Goal: Task Accomplishment & Management: Use online tool/utility

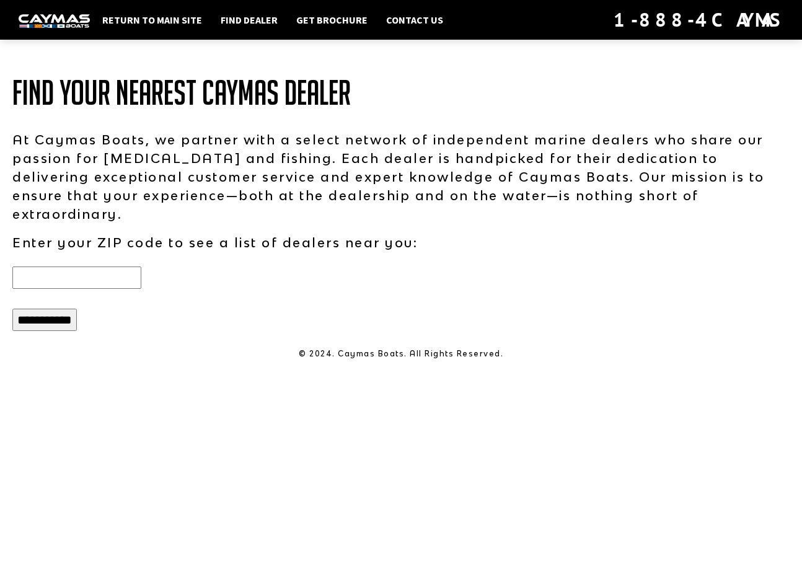
click at [94, 267] on input "text" at bounding box center [76, 278] width 129 height 22
type input "*****"
click at [68, 309] on input "**********" at bounding box center [44, 320] width 64 height 22
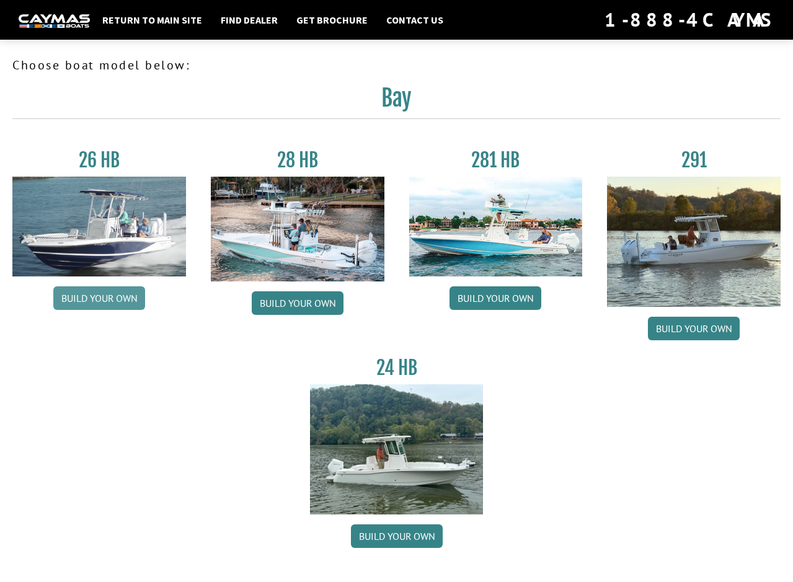
click at [109, 293] on link "Build your own" at bounding box center [99, 298] width 92 height 24
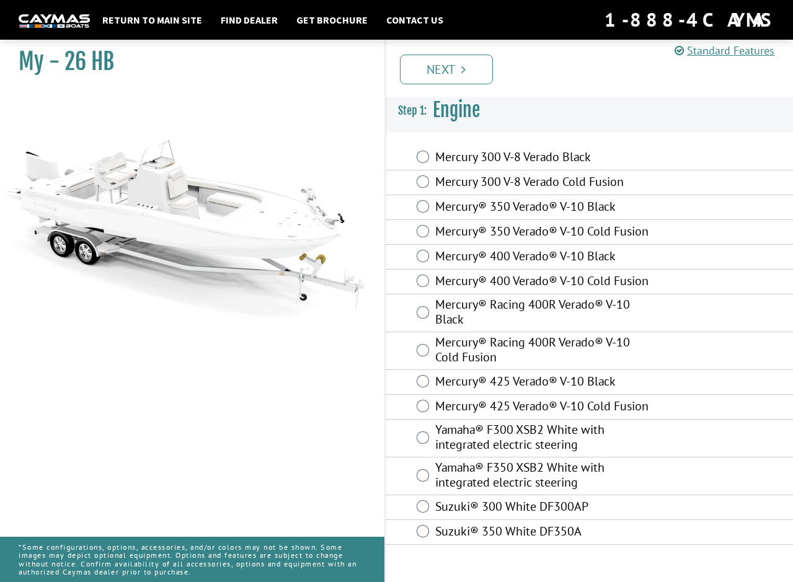
scroll to position [12, 0]
click at [459, 455] on label "Yamaha® F300 XSB2 White with integrated electric steering" at bounding box center [542, 438] width 215 height 33
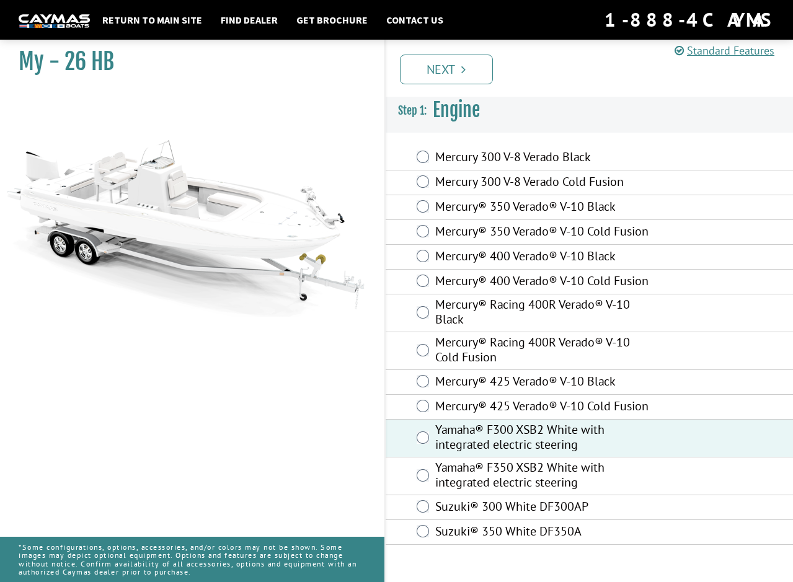
click at [441, 258] on label "Mercury® 400 Verado® V-10 Black" at bounding box center [542, 258] width 215 height 18
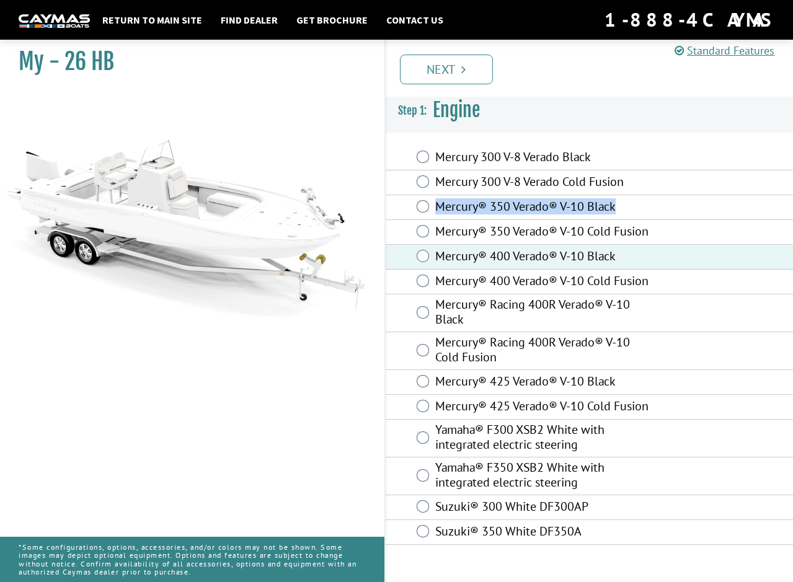
click at [423, 206] on div "Mercury® 350 Verado® V-10 Black" at bounding box center [590, 207] width 408 height 25
drag, startPoint x: 423, startPoint y: 206, endPoint x: 613, endPoint y: 226, distance: 190.6
click at [613, 226] on label "Mercury® 350 Verado® V-10 Cold Fusion" at bounding box center [542, 233] width 215 height 18
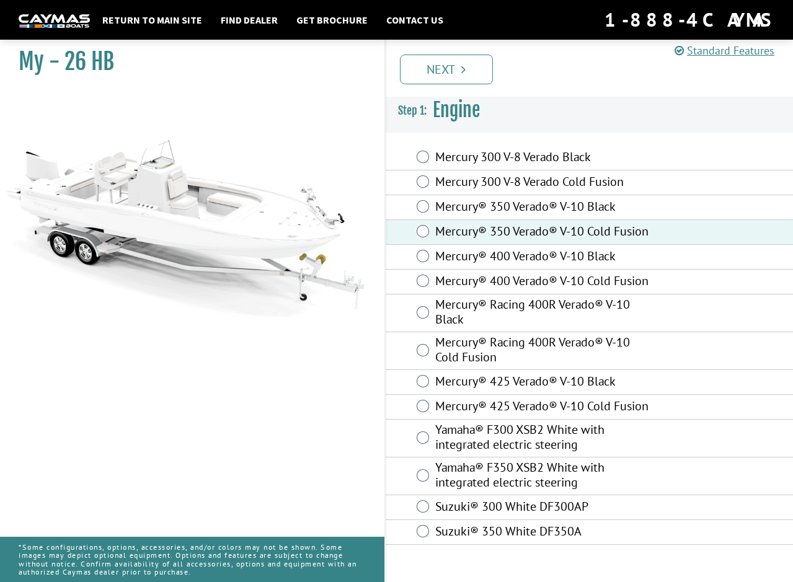
click at [525, 199] on label "Mercury® 350 Verado® V-10 Black" at bounding box center [542, 208] width 215 height 18
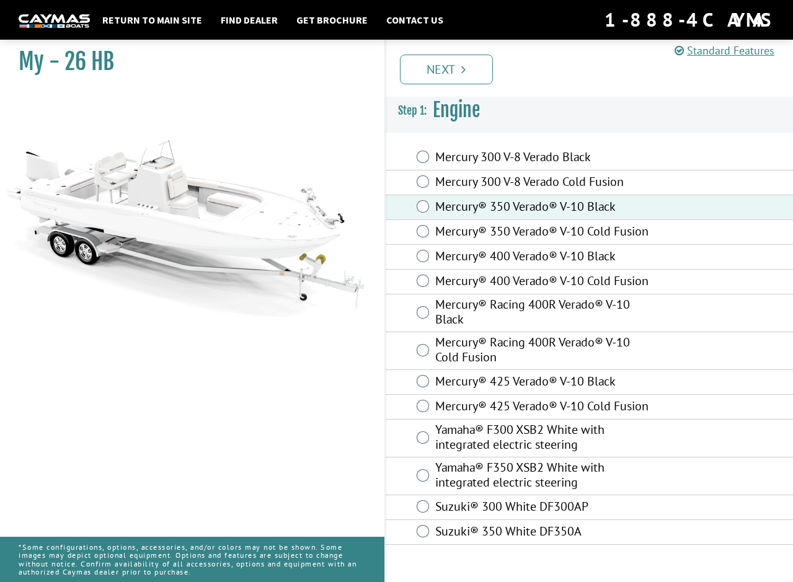
click at [443, 455] on label "Yamaha® F300 XSB2 White with integrated electric steering" at bounding box center [542, 438] width 215 height 33
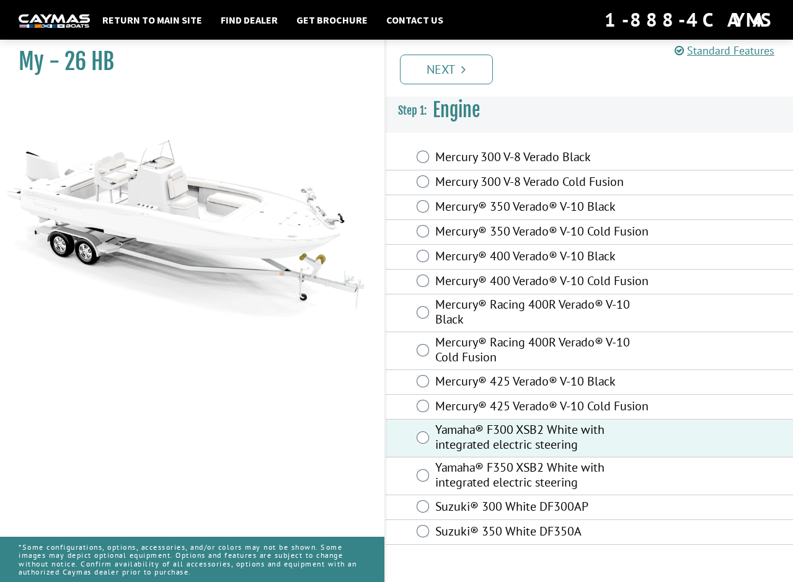
click at [452, 255] on label "Mercury® 400 Verado® V-10 Black" at bounding box center [542, 258] width 215 height 18
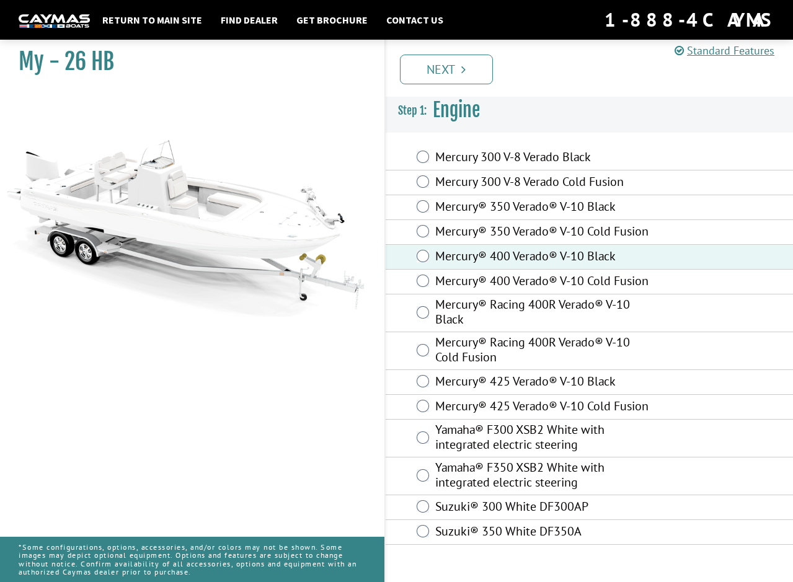
click at [456, 455] on label "Yamaha® F300 XSB2 White with integrated electric steering" at bounding box center [542, 438] width 215 height 33
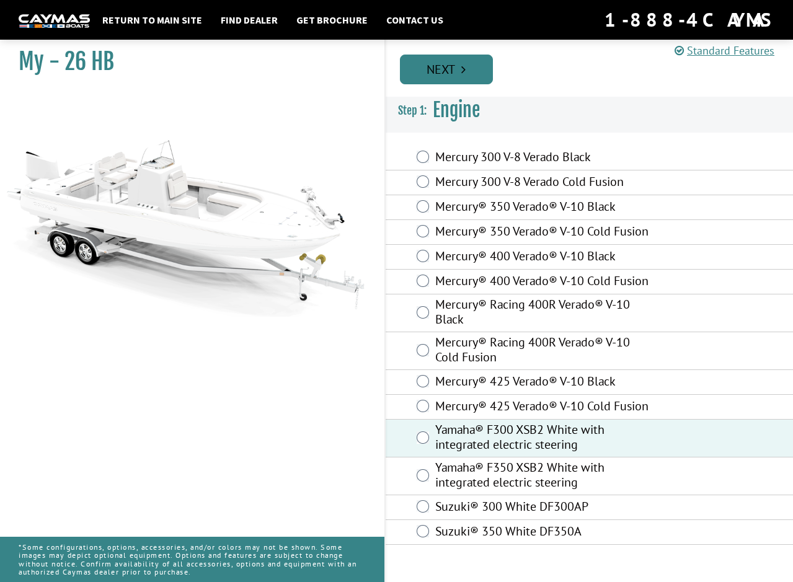
click at [445, 64] on link "Next" at bounding box center [446, 70] width 93 height 30
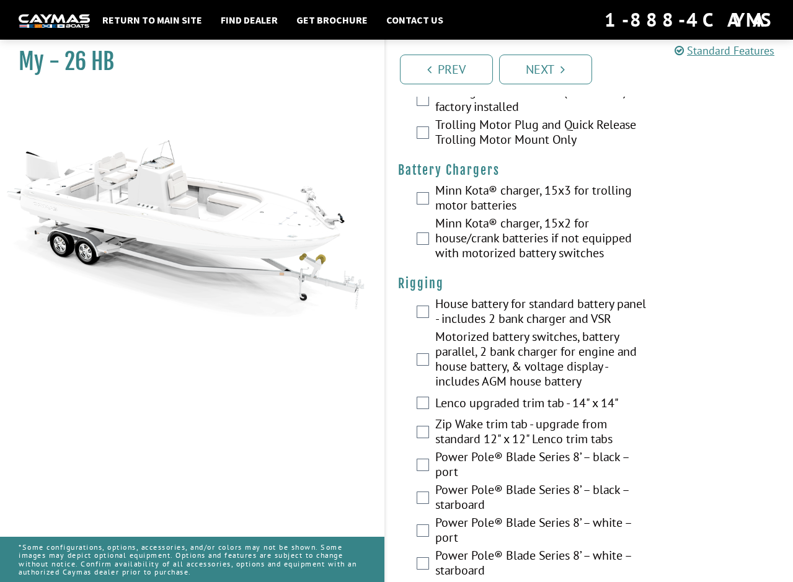
scroll to position [248, 0]
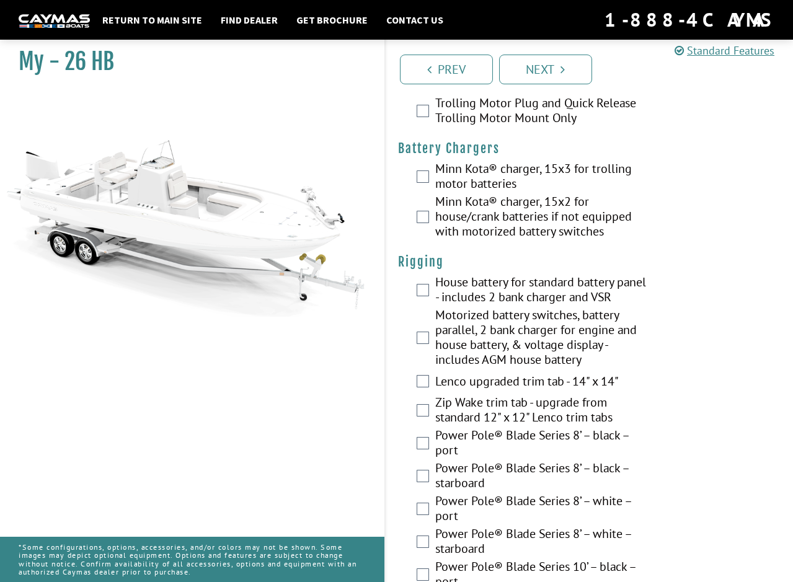
click at [450, 171] on label "Minn Kota® charger, 15x3 for trolling motor batteries" at bounding box center [542, 177] width 215 height 33
click at [431, 214] on div "Minn Kota® charger, 15x2 for house/crank batteries if not equipped with motoriz…" at bounding box center [590, 218] width 408 height 48
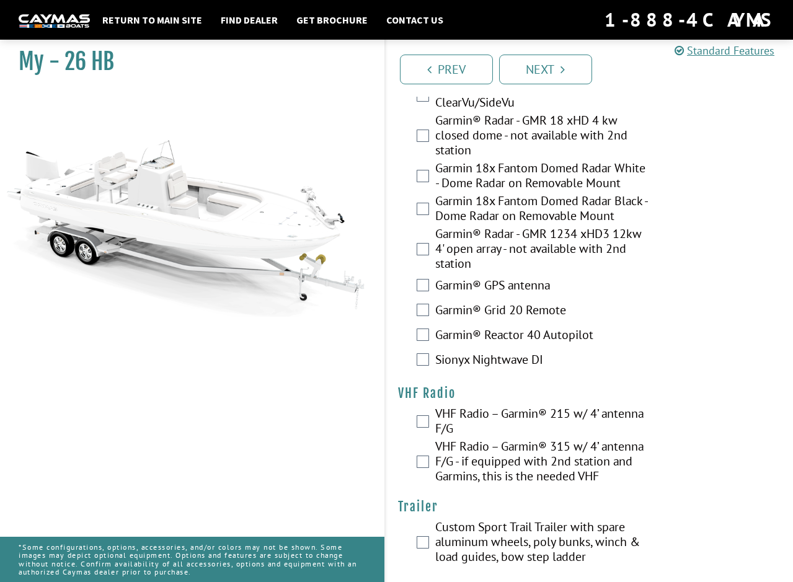
scroll to position [3921, 0]
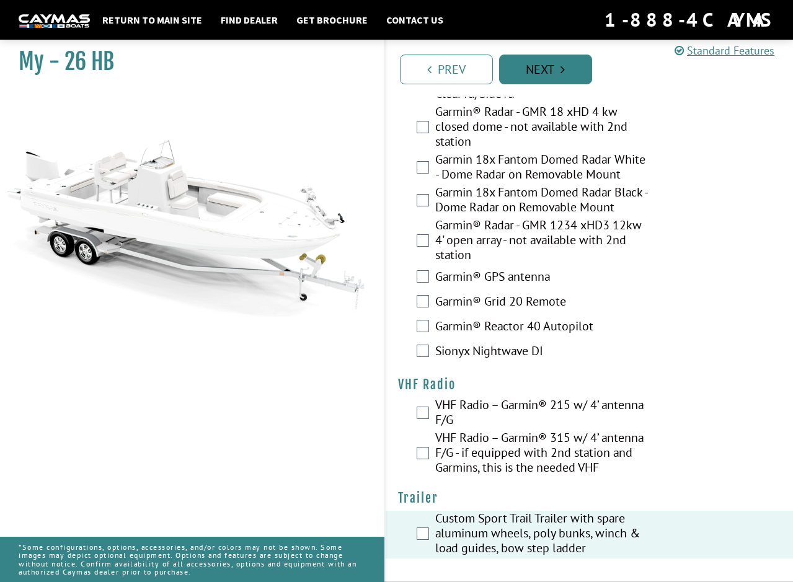
click at [532, 64] on link "Next" at bounding box center [545, 70] width 93 height 30
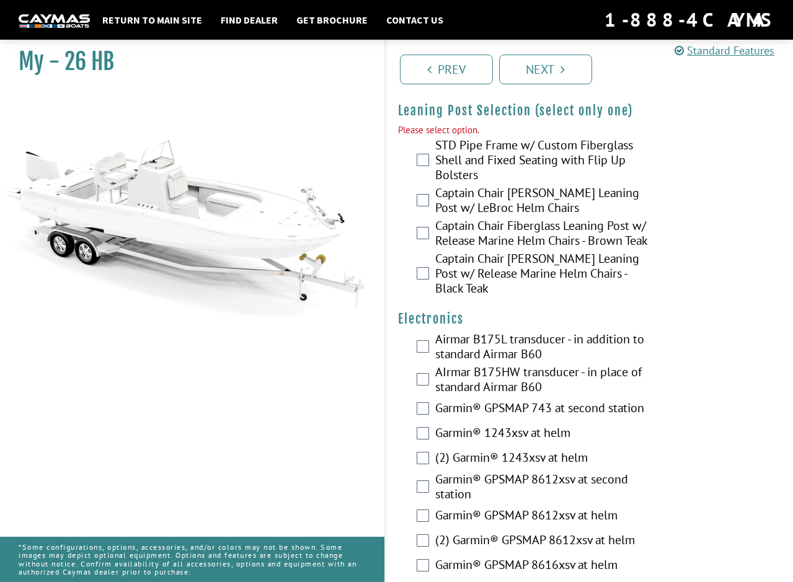
scroll to position [3339, 0]
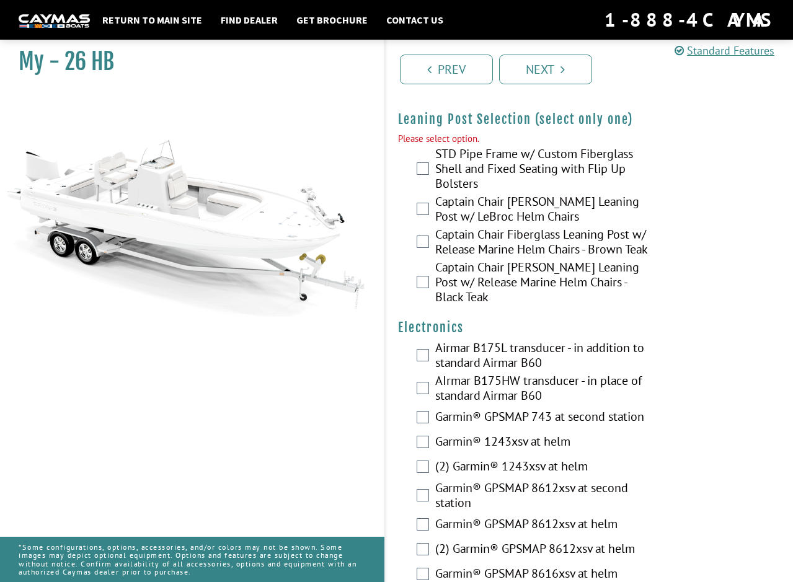
click at [436, 200] on label "Captain Chair Fiberglass Leaning Post w/ LeBroc Helm Chairs" at bounding box center [542, 210] width 215 height 33
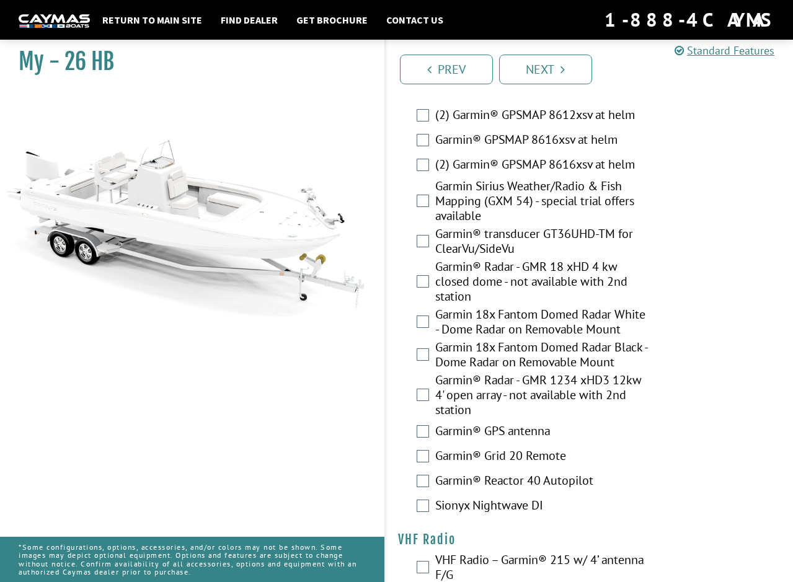
scroll to position [3711, 0]
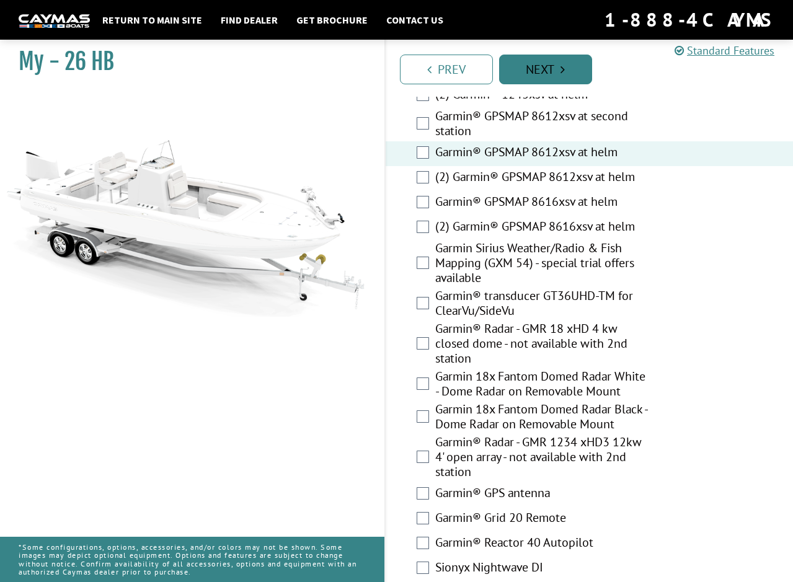
click at [554, 66] on link "Next" at bounding box center [545, 70] width 93 height 30
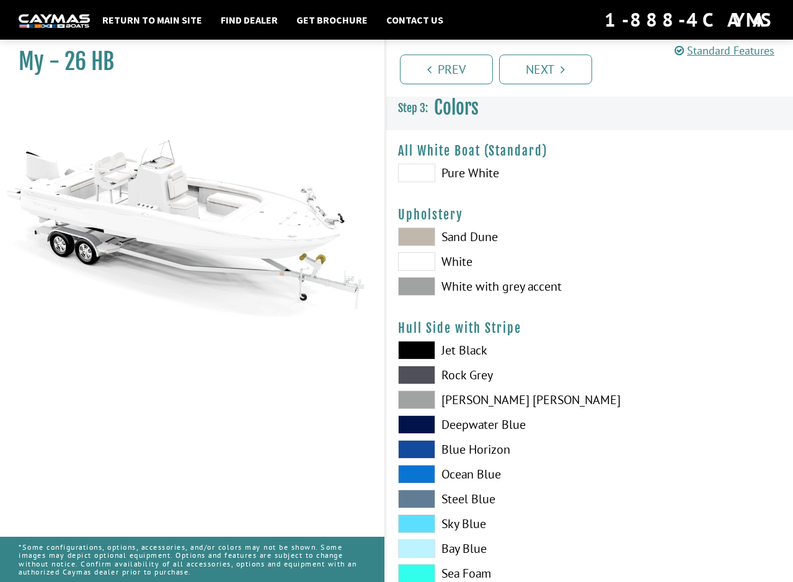
scroll to position [0, 0]
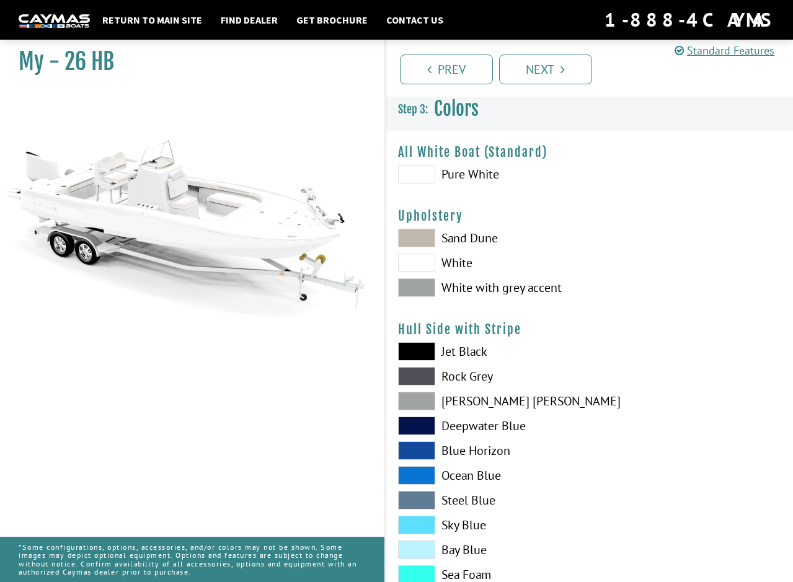
click at [424, 174] on span at bounding box center [416, 174] width 37 height 19
click at [426, 283] on span at bounding box center [416, 287] width 37 height 19
click at [423, 261] on span at bounding box center [416, 263] width 37 height 19
click at [423, 234] on span at bounding box center [416, 238] width 37 height 19
click at [423, 282] on span at bounding box center [416, 287] width 37 height 19
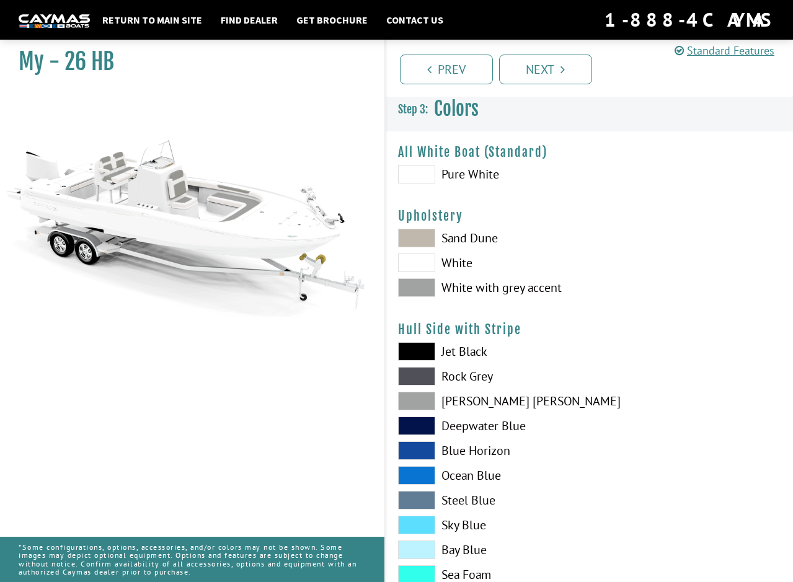
scroll to position [62, 0]
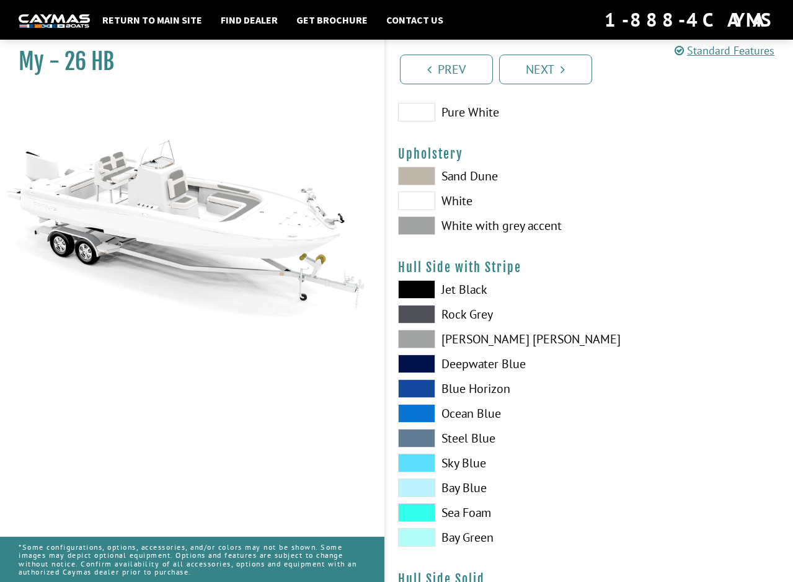
click at [438, 285] on label "Jet Black" at bounding box center [487, 289] width 179 height 19
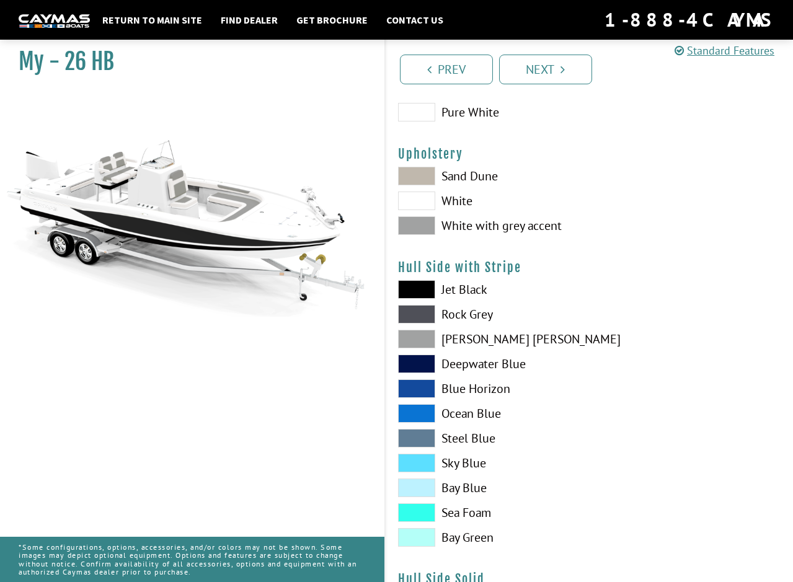
scroll to position [124, 0]
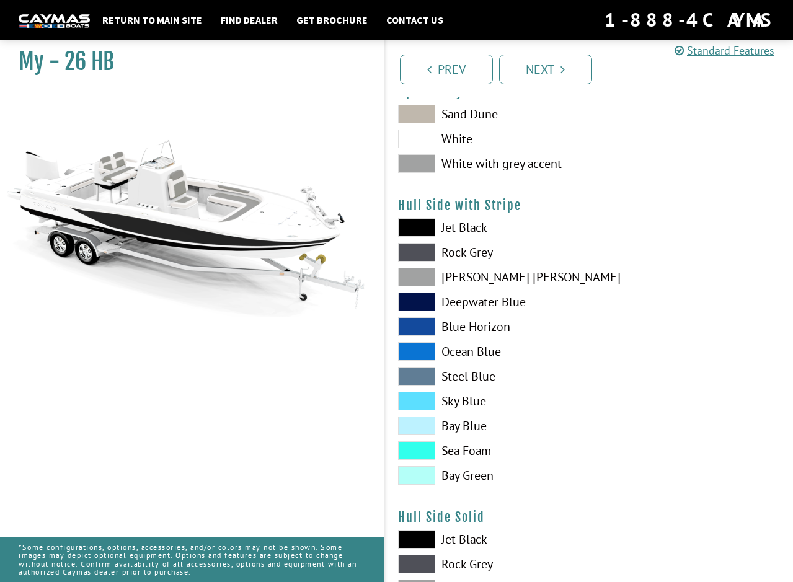
click at [425, 275] on span at bounding box center [416, 277] width 37 height 19
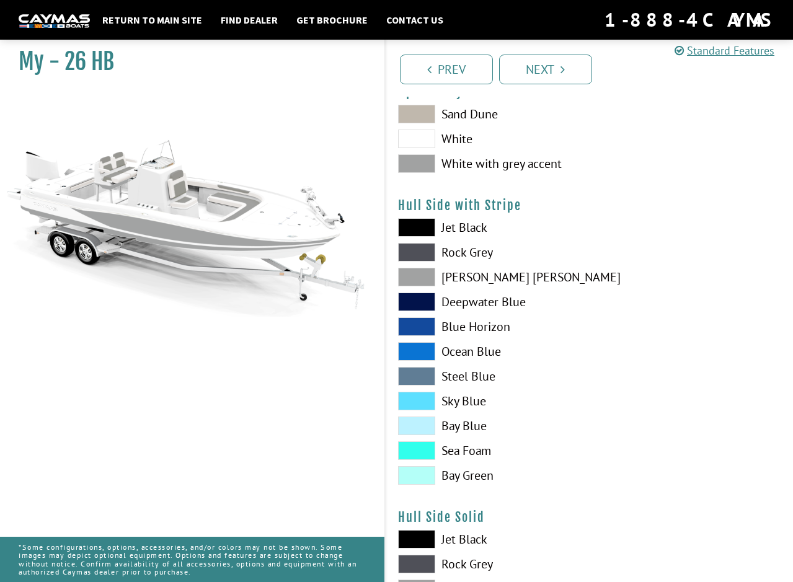
click at [421, 457] on span at bounding box center [416, 450] width 37 height 19
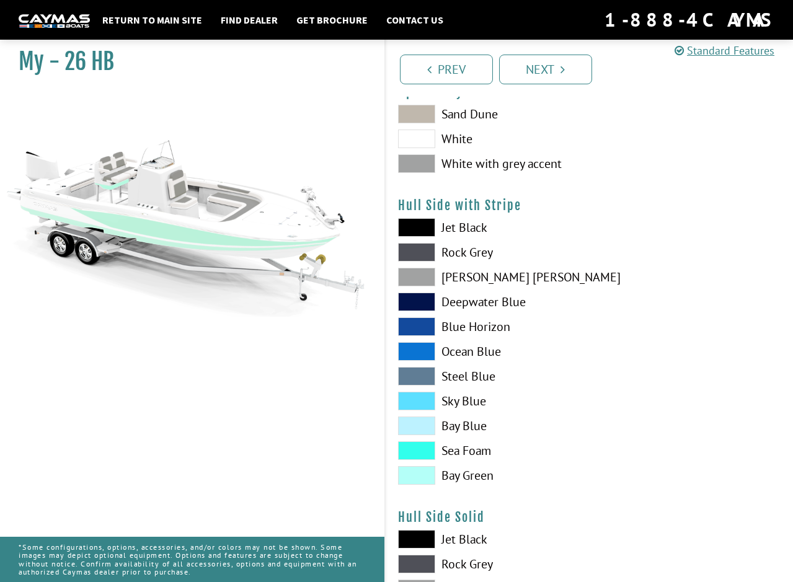
click at [417, 380] on span at bounding box center [416, 376] width 37 height 19
click at [420, 332] on span at bounding box center [416, 326] width 37 height 19
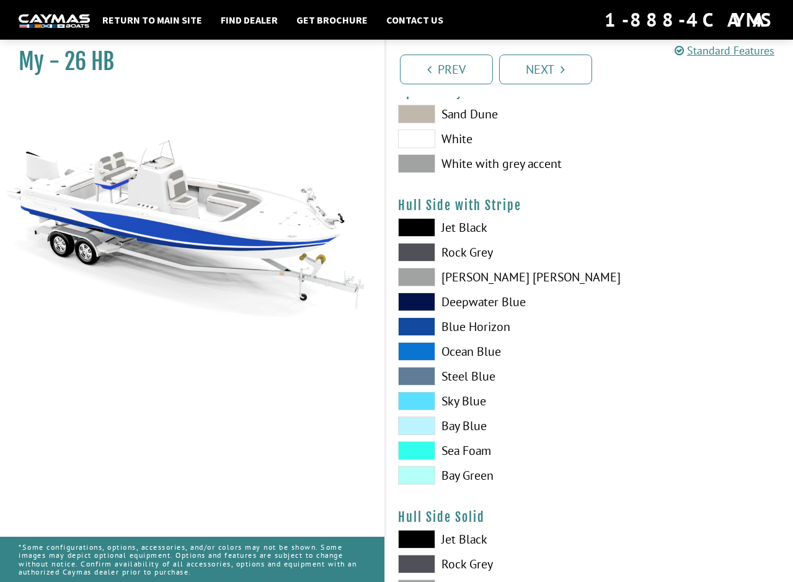
click at [417, 259] on span at bounding box center [416, 252] width 37 height 19
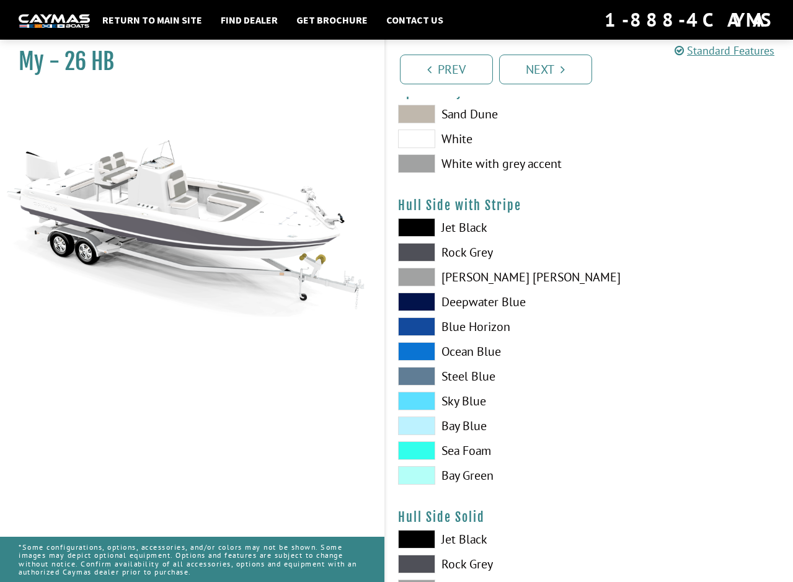
click at [418, 268] on span at bounding box center [416, 277] width 37 height 19
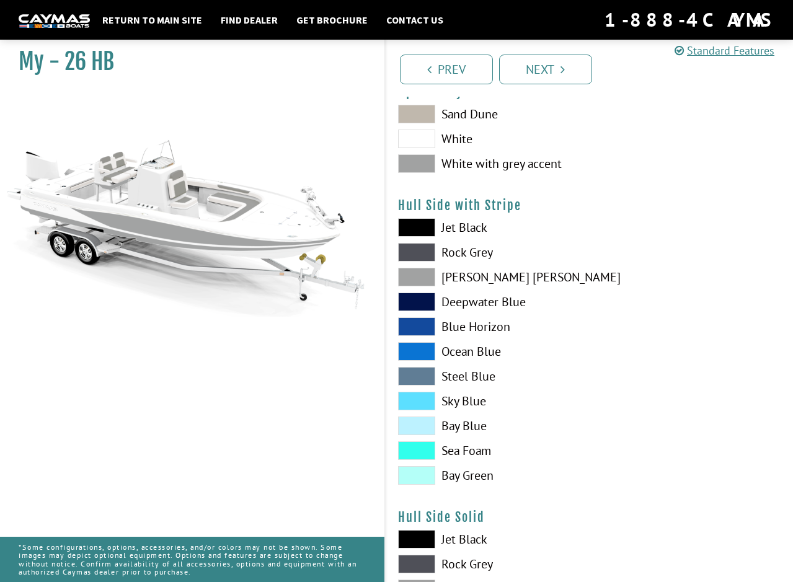
click at [405, 249] on span at bounding box center [416, 252] width 37 height 19
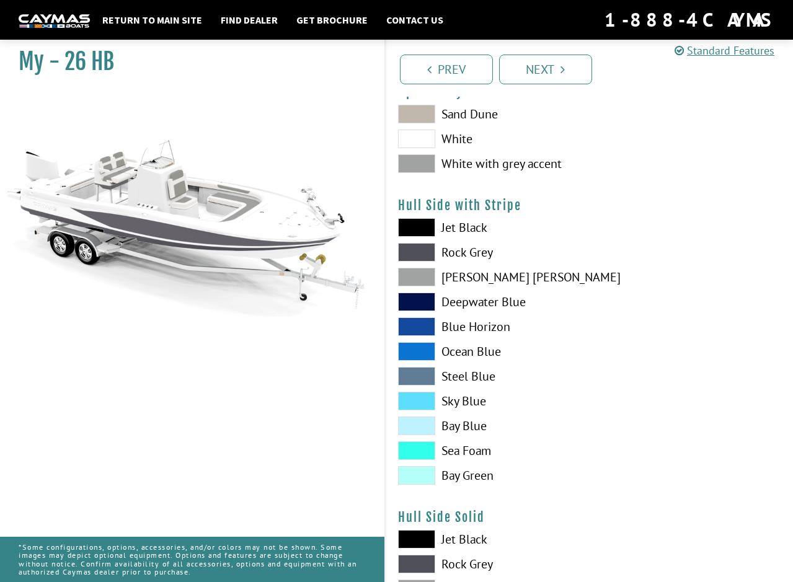
click at [412, 276] on span at bounding box center [416, 277] width 37 height 19
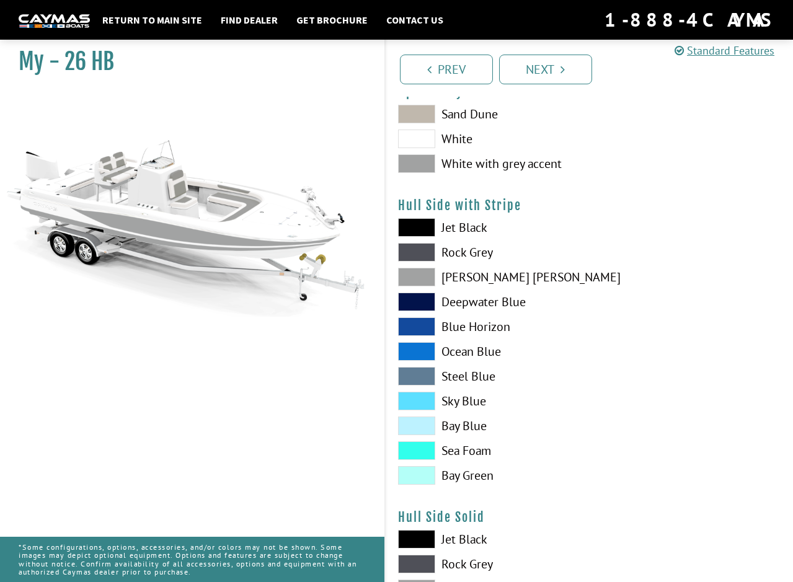
scroll to position [372, 0]
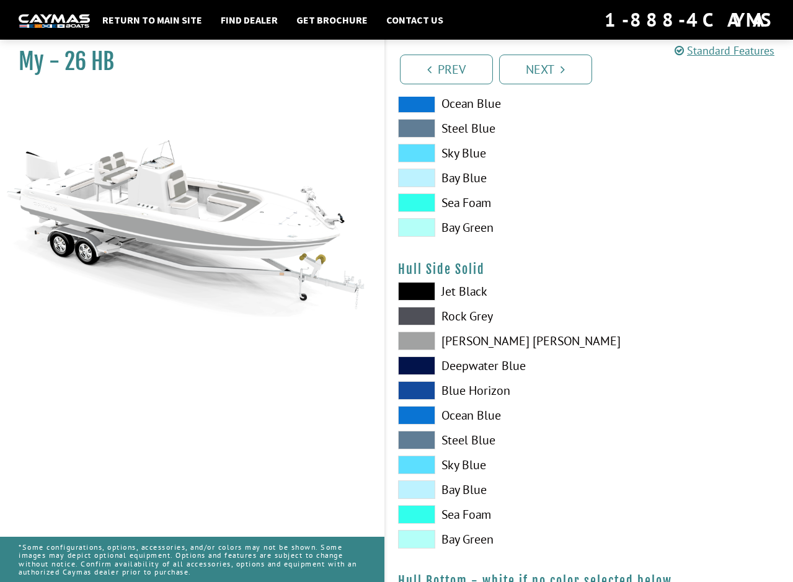
click at [419, 289] on span at bounding box center [416, 291] width 37 height 19
click at [421, 314] on span at bounding box center [416, 316] width 37 height 19
click at [422, 339] on span at bounding box center [416, 341] width 37 height 19
click at [424, 332] on span at bounding box center [416, 341] width 37 height 19
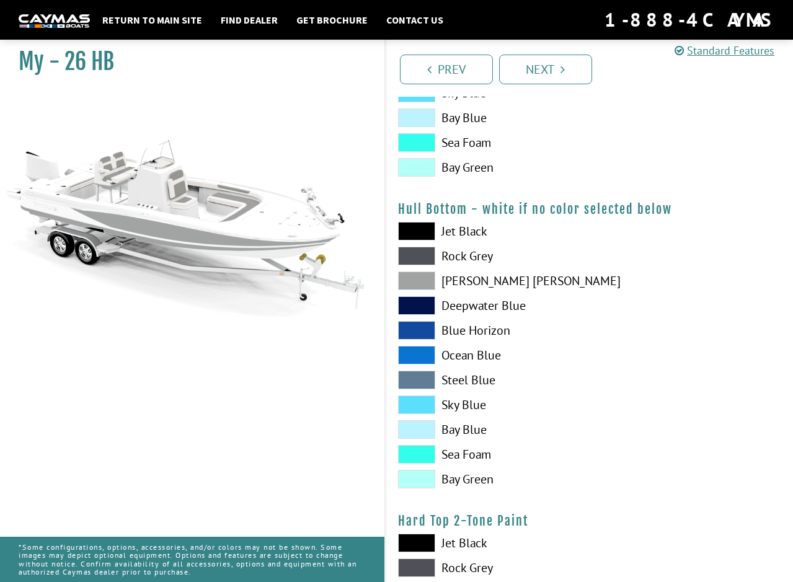
scroll to position [806, 0]
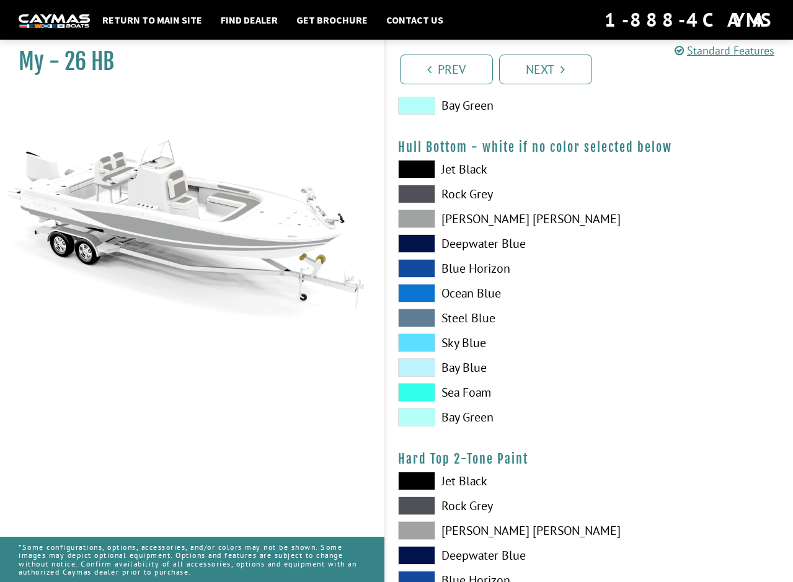
click at [423, 213] on span at bounding box center [416, 219] width 37 height 19
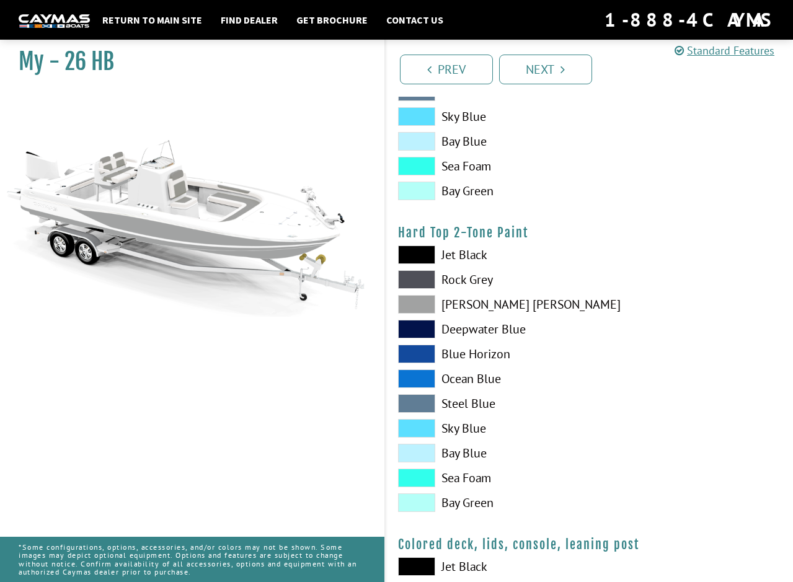
scroll to position [1054, 0]
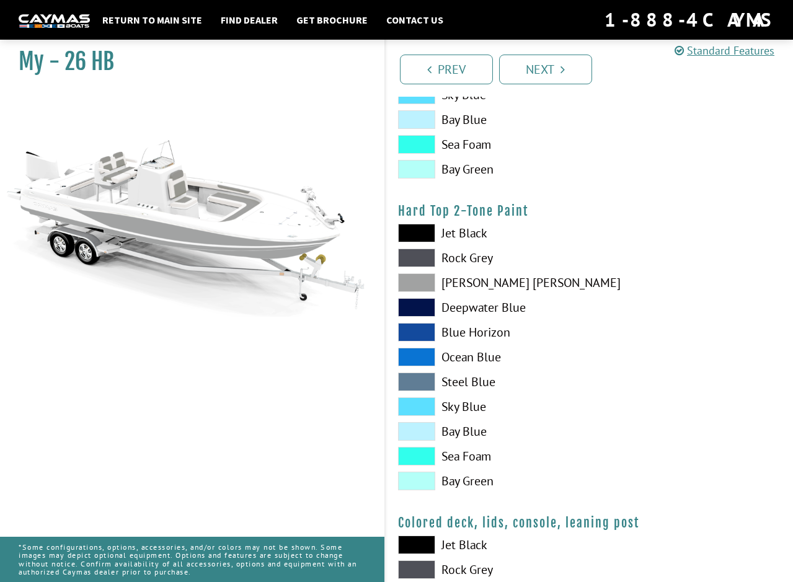
click at [418, 276] on span at bounding box center [416, 282] width 37 height 19
click at [426, 250] on span at bounding box center [416, 258] width 37 height 19
click at [417, 272] on div "Jet Black Rock Grey Dove Gray Deepwater Blue Blue Horizon Ocean Blue" at bounding box center [488, 360] width 204 height 273
